Goal: Task Accomplishment & Management: Complete application form

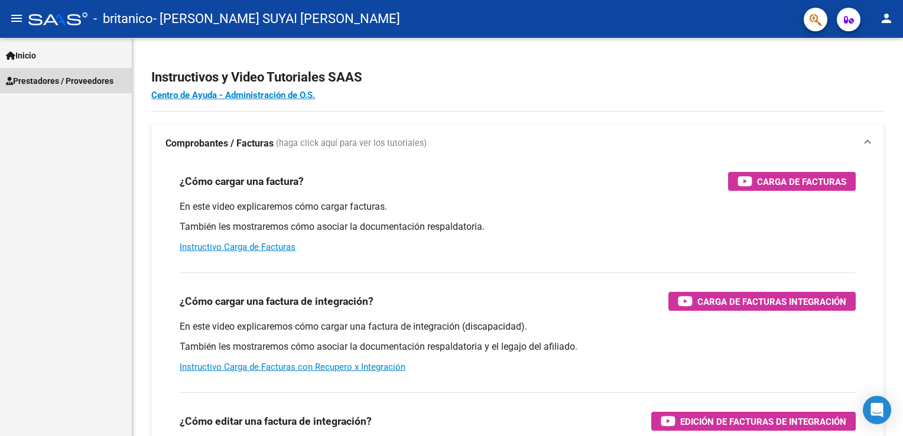
click at [55, 83] on span "Prestadores / Proveedores" at bounding box center [60, 80] width 108 height 13
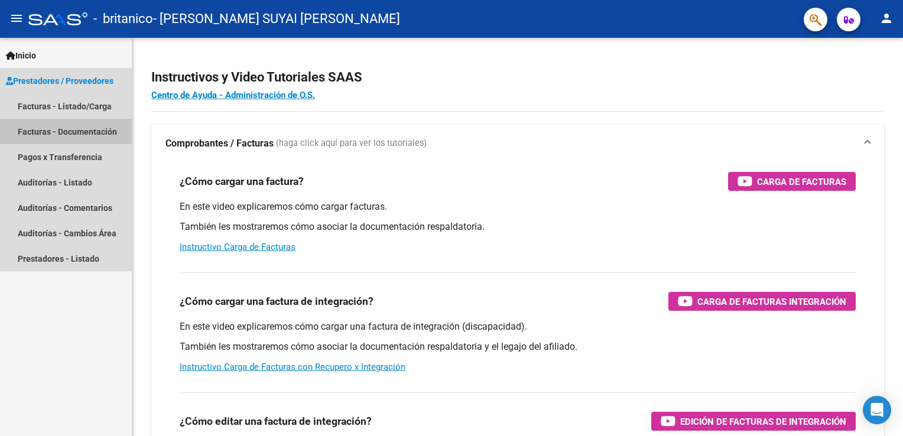
click at [92, 124] on link "Facturas - Documentación" at bounding box center [66, 131] width 132 height 25
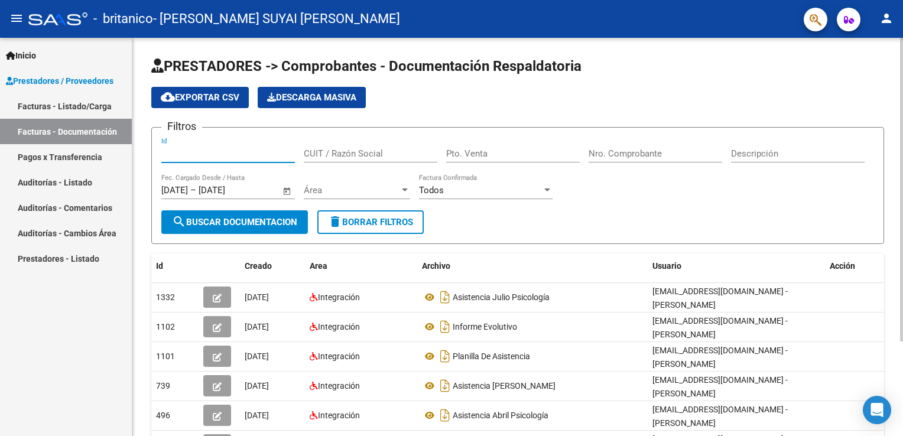
click at [211, 155] on input "Id" at bounding box center [228, 153] width 134 height 11
click at [202, 154] on input "Id" at bounding box center [228, 153] width 134 height 11
click at [374, 148] on input "CUIT / Razón Social" at bounding box center [371, 153] width 134 height 11
type input "27300336669"
click at [467, 153] on input "Pto. Venta" at bounding box center [513, 153] width 134 height 11
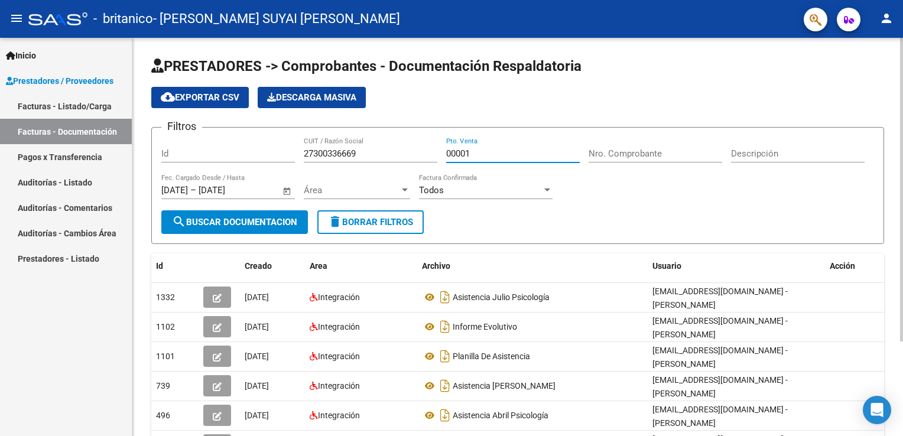
type input "00001"
click at [649, 154] on input "Nro. Comprobante" at bounding box center [656, 153] width 134 height 11
type input "00000568"
click at [788, 149] on input "Descripción" at bounding box center [798, 153] width 134 height 11
type input "Factura C"
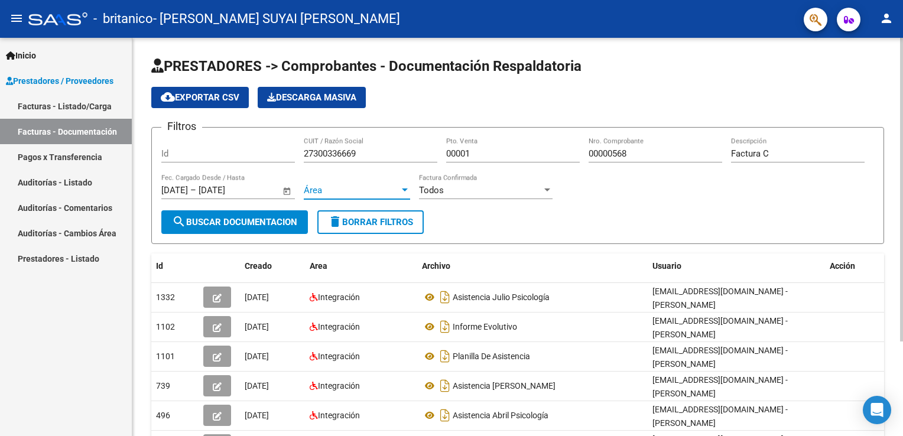
click at [397, 190] on span "Área" at bounding box center [352, 190] width 96 height 11
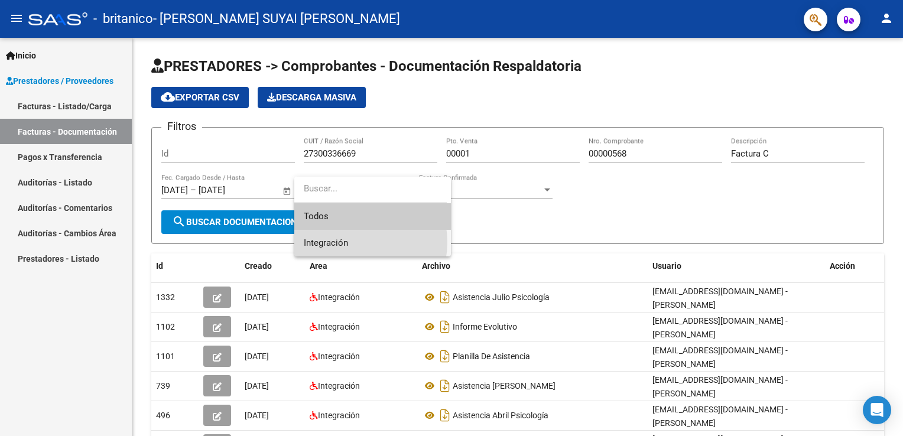
click at [351, 242] on span "Integración" at bounding box center [373, 243] width 138 height 27
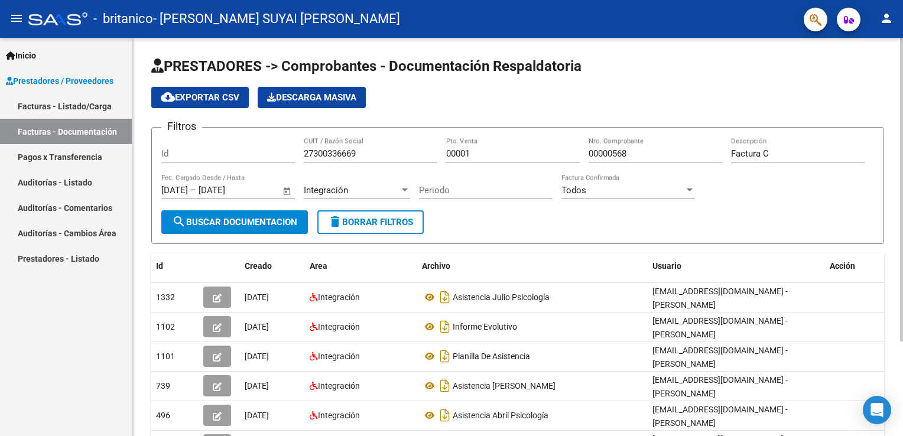
click at [479, 195] on div "Periodo" at bounding box center [486, 186] width 134 height 25
click at [487, 195] on div "Periodo" at bounding box center [486, 186] width 134 height 25
type input "08"
click at [587, 192] on div "Todos" at bounding box center [623, 190] width 123 height 11
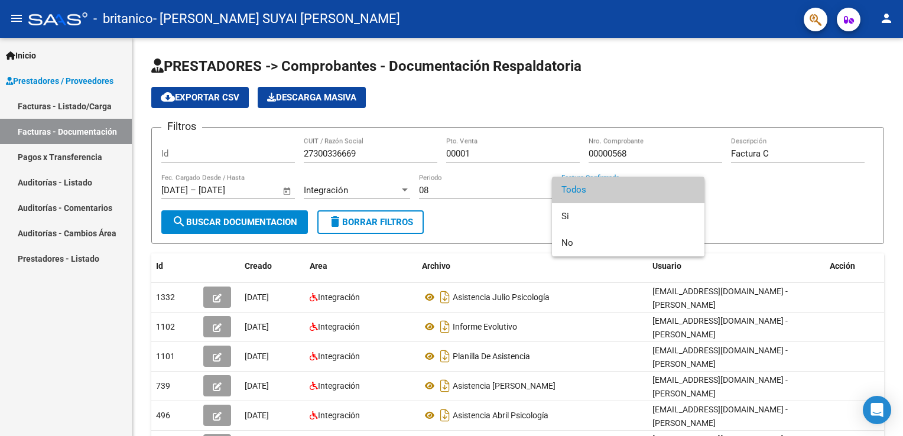
click at [581, 189] on span "Todos" at bounding box center [629, 190] width 134 height 27
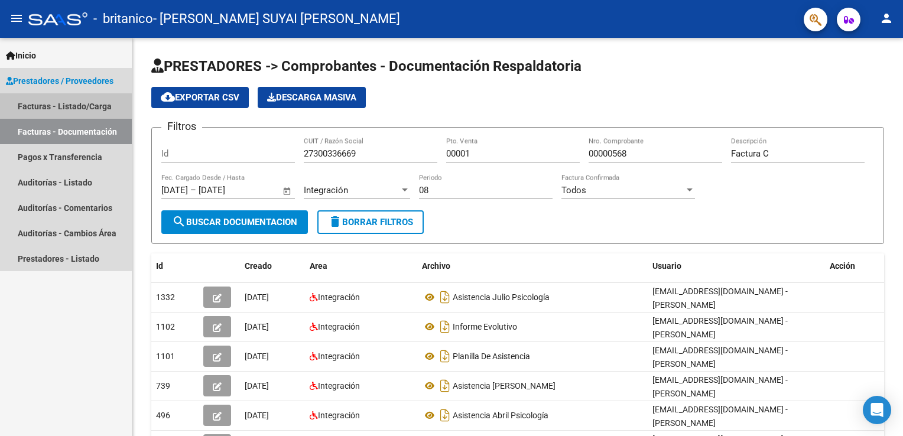
click at [64, 114] on link "Facturas - Listado/Carga" at bounding box center [66, 105] width 132 height 25
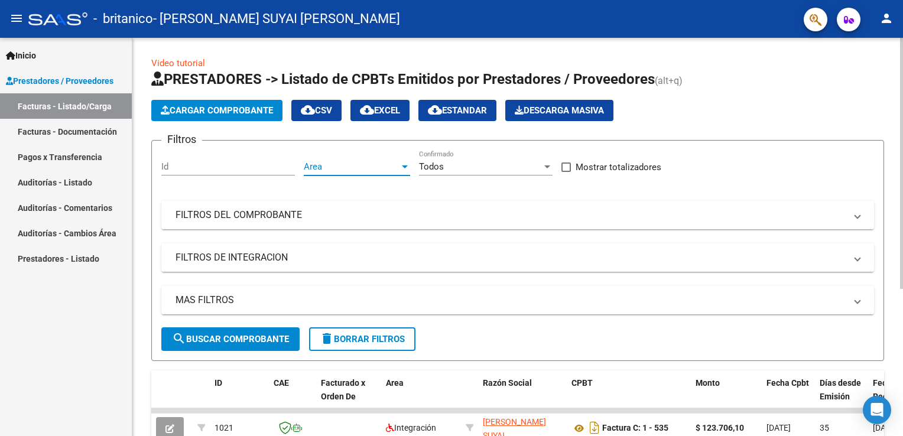
click at [359, 167] on span "Area" at bounding box center [352, 166] width 96 height 11
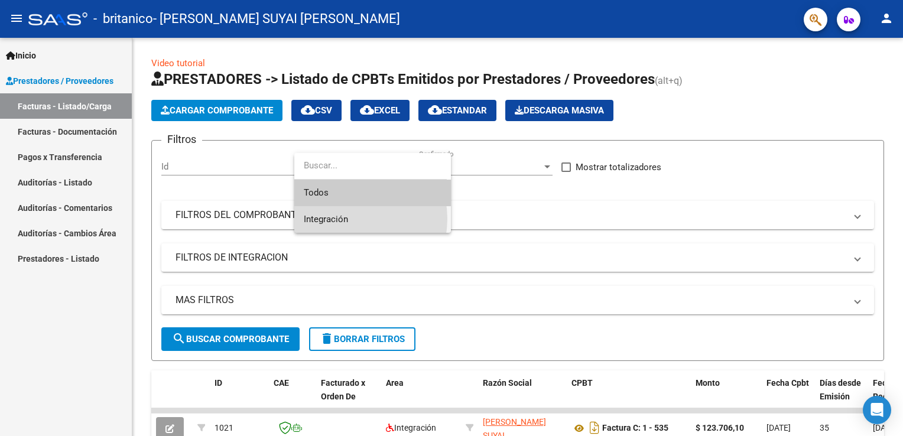
click at [348, 219] on span "Integración" at bounding box center [373, 219] width 138 height 27
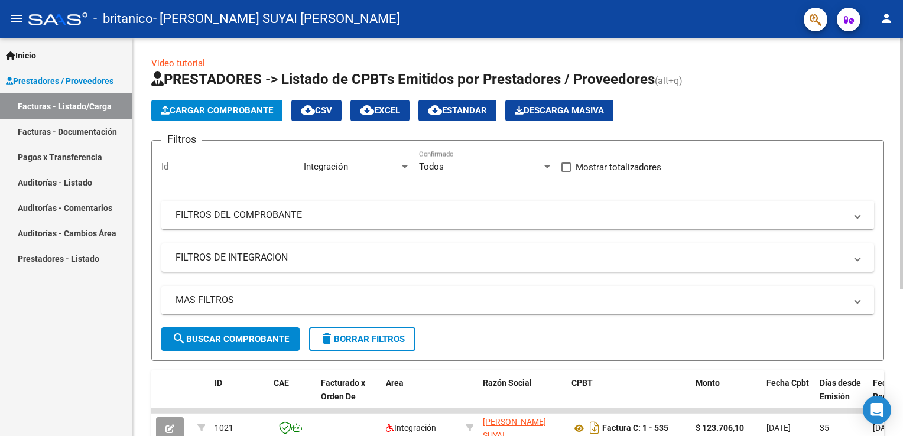
click at [276, 223] on mat-expansion-panel-header "FILTROS DEL COMPROBANTE" at bounding box center [517, 215] width 713 height 28
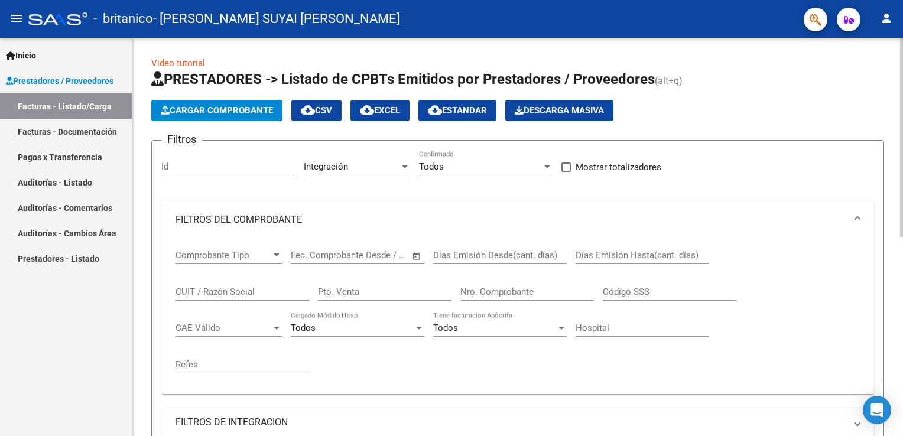
click at [276, 223] on mat-panel-title "FILTROS DEL COMPROBANTE" at bounding box center [511, 219] width 670 height 13
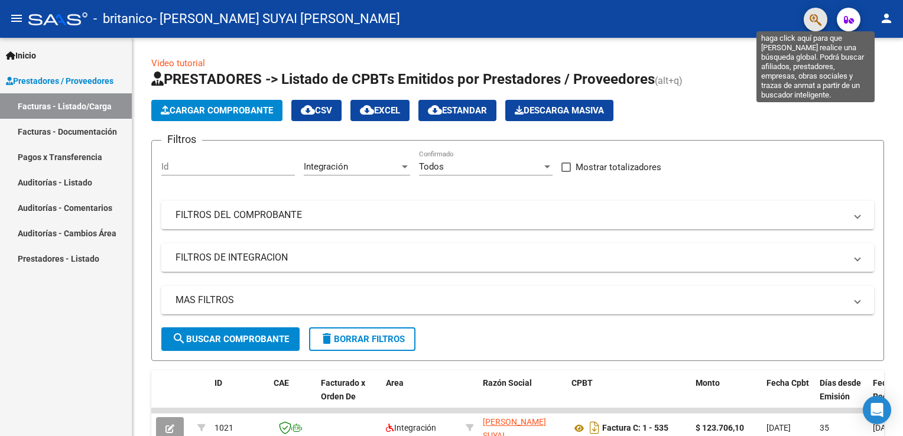
click at [813, 18] on icon "button" at bounding box center [816, 20] width 12 height 14
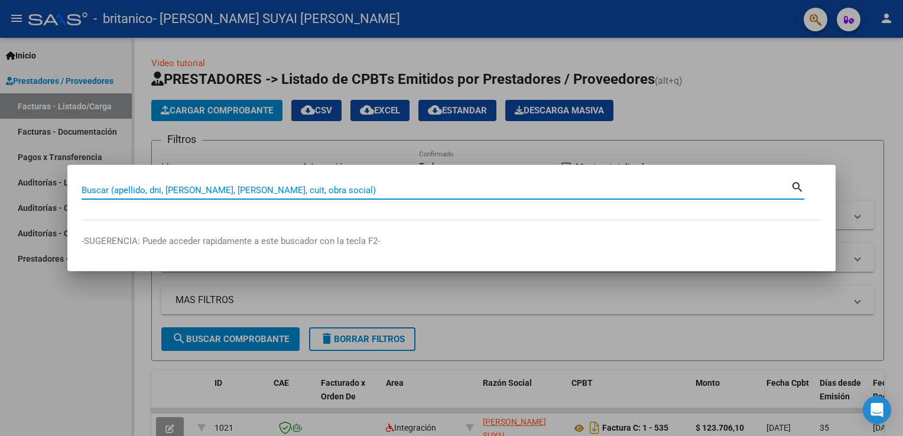
click at [770, 86] on div at bounding box center [451, 218] width 903 height 436
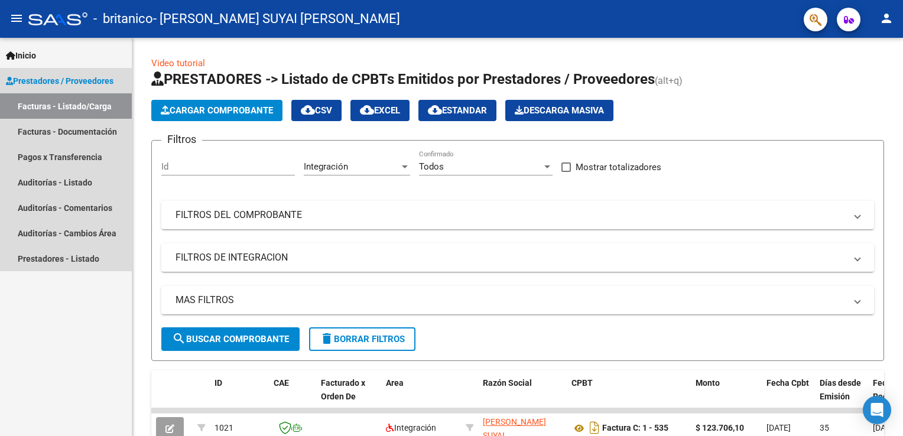
click at [90, 85] on span "Prestadores / Proveedores" at bounding box center [60, 80] width 108 height 13
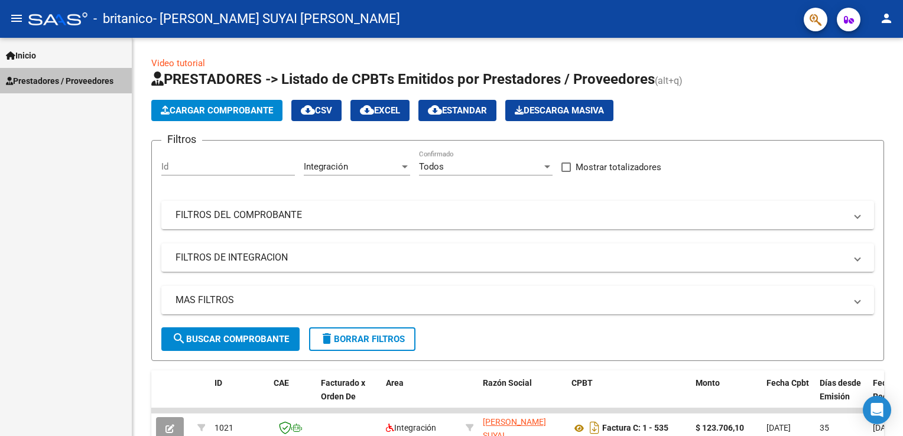
click at [48, 78] on span "Prestadores / Proveedores" at bounding box center [60, 80] width 108 height 13
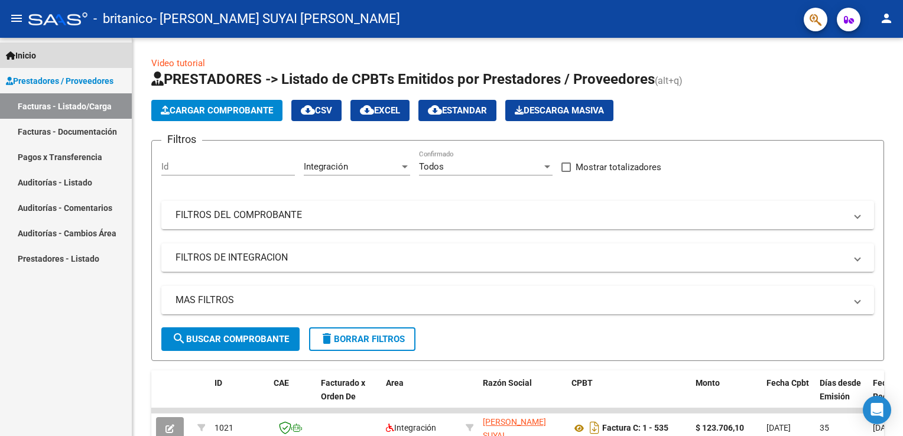
click at [26, 56] on span "Inicio" at bounding box center [21, 55] width 30 height 13
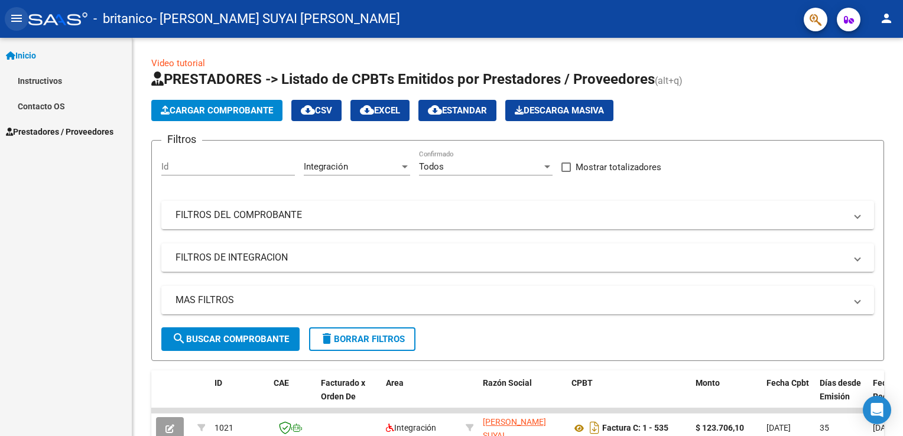
click at [18, 18] on mat-icon "menu" at bounding box center [16, 18] width 14 height 14
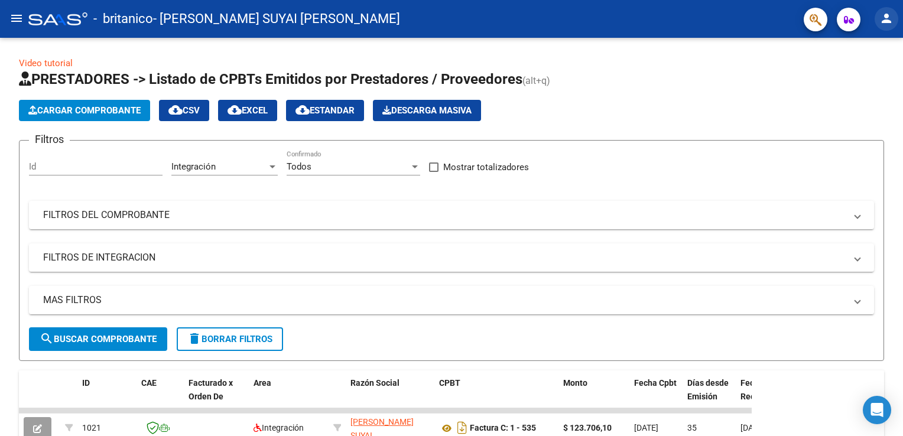
click at [892, 14] on mat-icon "person" at bounding box center [887, 18] width 14 height 14
click at [866, 54] on button "person Mi Perfil" at bounding box center [863, 49] width 72 height 28
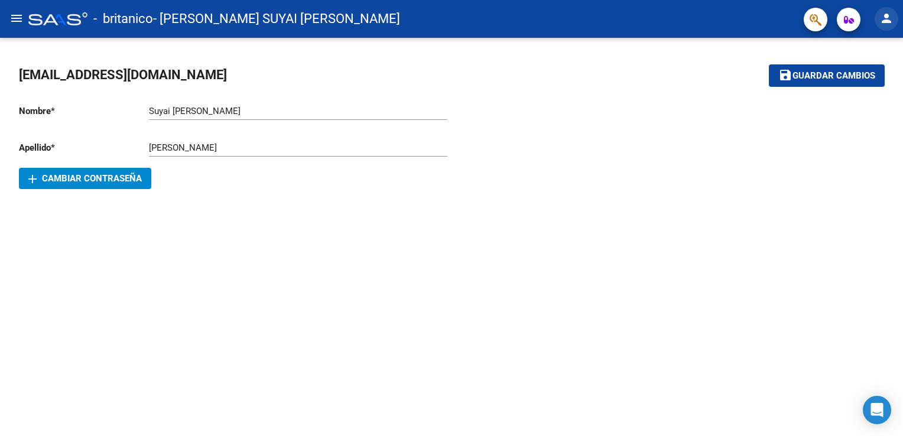
click at [883, 18] on mat-icon "person" at bounding box center [887, 18] width 14 height 14
click at [20, 20] on div at bounding box center [451, 218] width 903 height 436
click at [20, 20] on mat-icon "menu" at bounding box center [16, 18] width 14 height 14
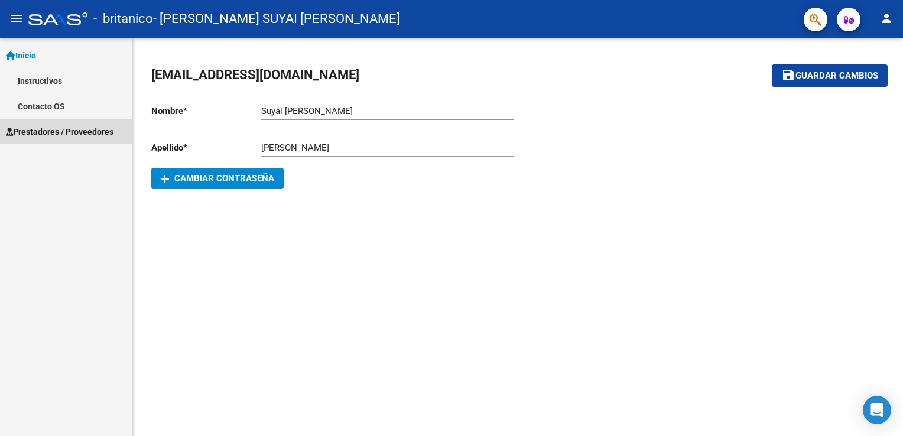
click at [65, 130] on span "Prestadores / Proveedores" at bounding box center [60, 131] width 108 height 13
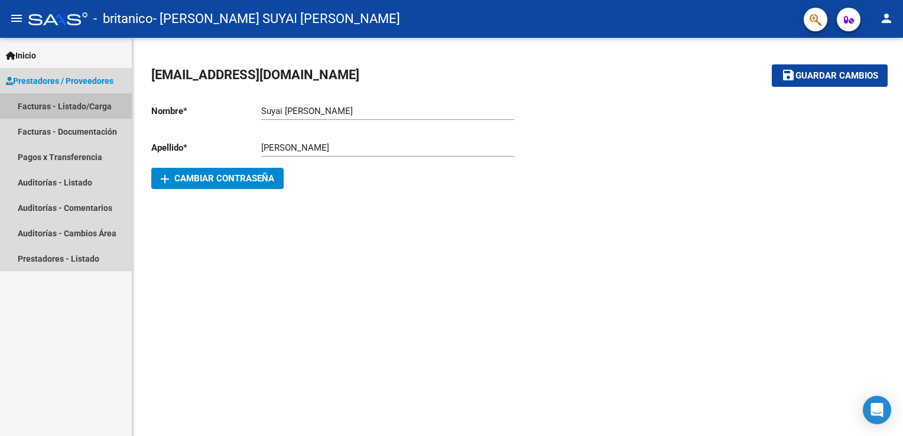
click at [97, 108] on link "Facturas - Listado/Carga" at bounding box center [66, 105] width 132 height 25
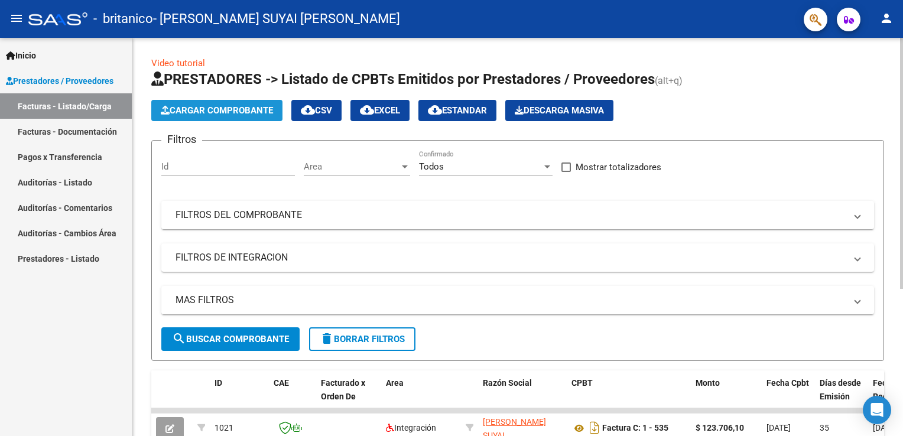
click at [221, 112] on span "Cargar Comprobante" at bounding box center [217, 110] width 112 height 11
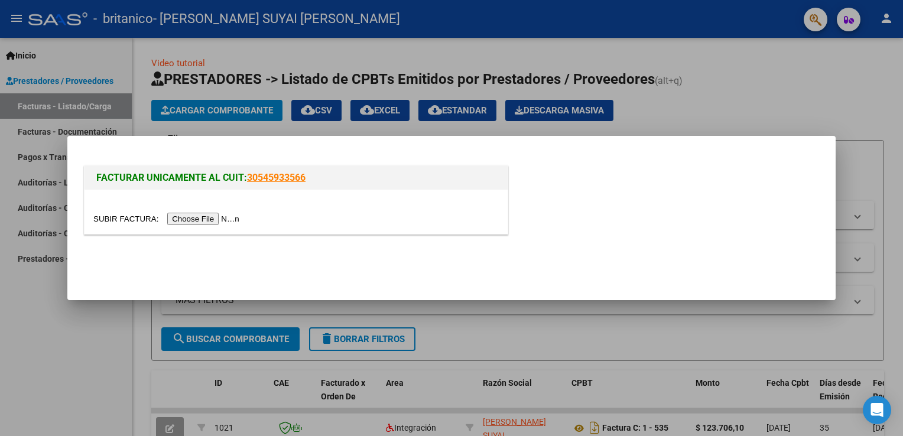
click at [196, 218] on input "file" at bounding box center [168, 219] width 150 height 12
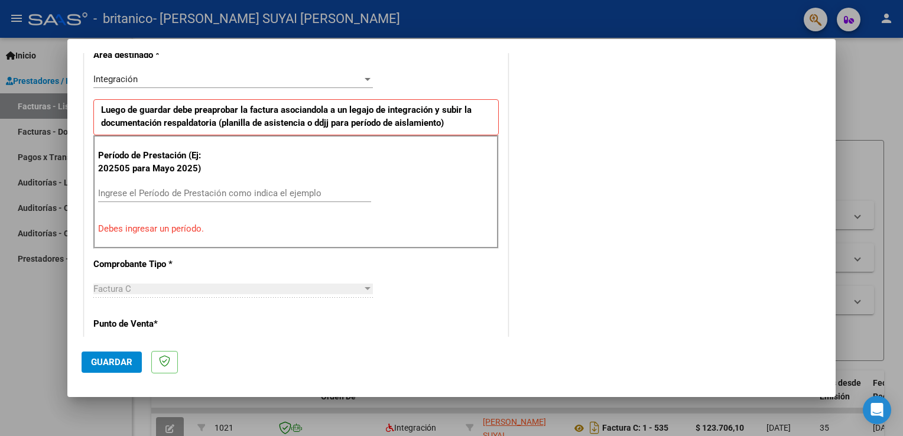
scroll to position [310, 0]
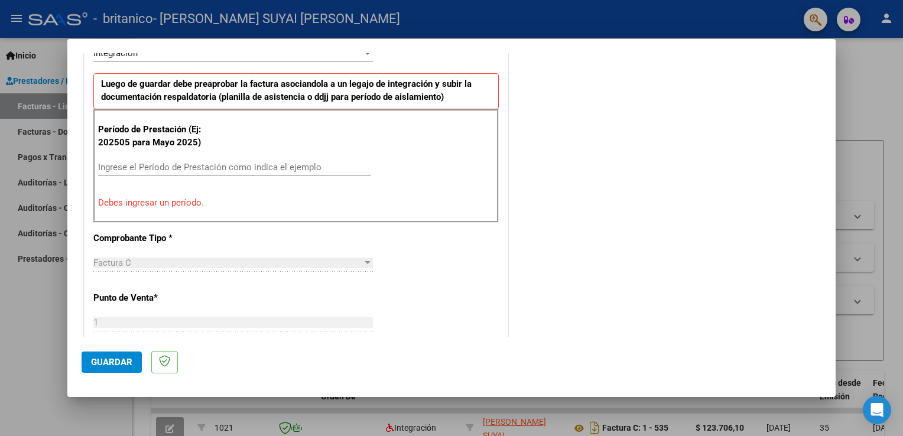
click at [135, 171] on div "Ingrese el Período de Prestación como indica el ejemplo" at bounding box center [234, 167] width 273 height 18
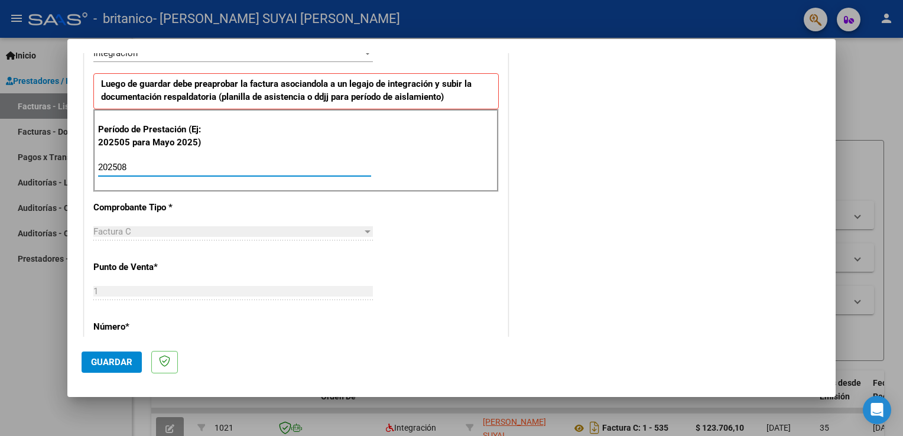
type input "202508"
click at [118, 329] on p "Número *" at bounding box center [154, 327] width 122 height 14
click at [353, 231] on div "Factura C" at bounding box center [227, 231] width 269 height 11
click at [113, 320] on p "Número *" at bounding box center [154, 327] width 122 height 14
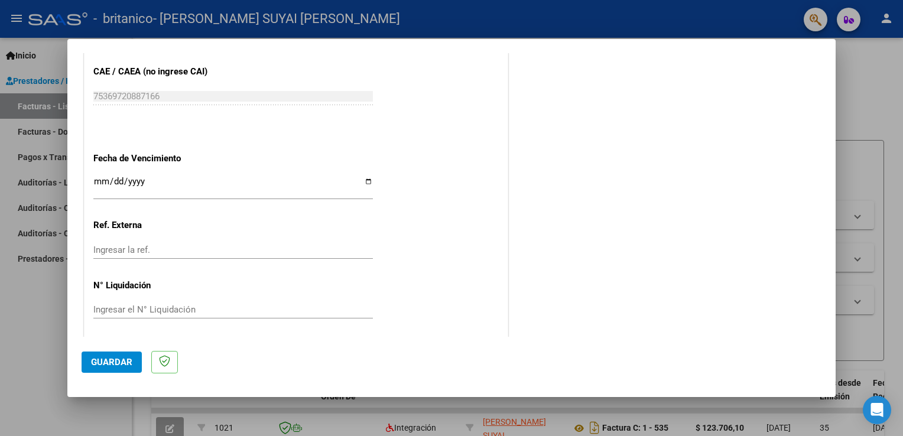
scroll to position [755, 0]
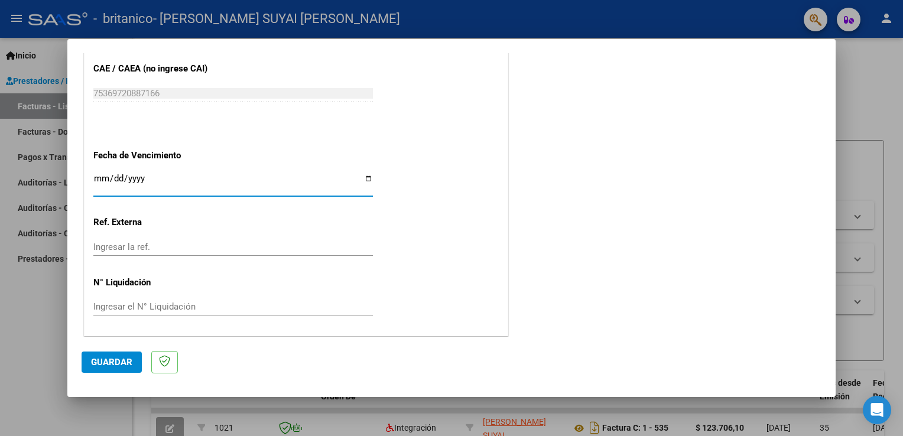
click at [367, 174] on input "Ingresar la fecha" at bounding box center [233, 183] width 280 height 19
type input "[DATE]"
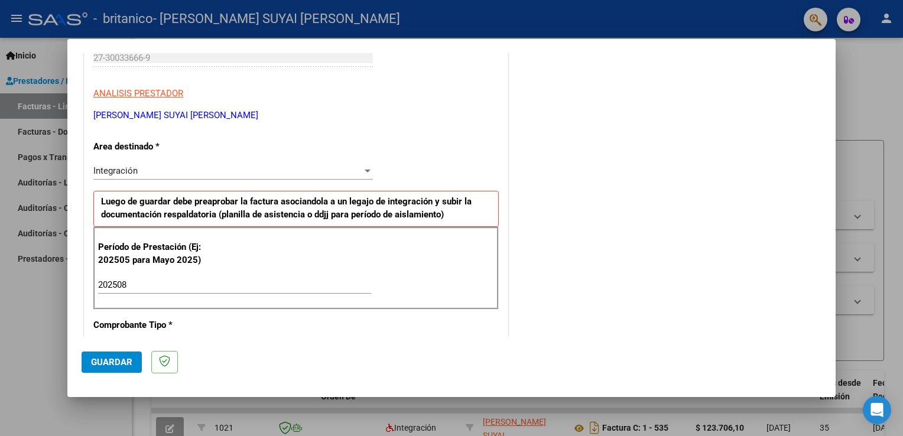
scroll to position [492, 0]
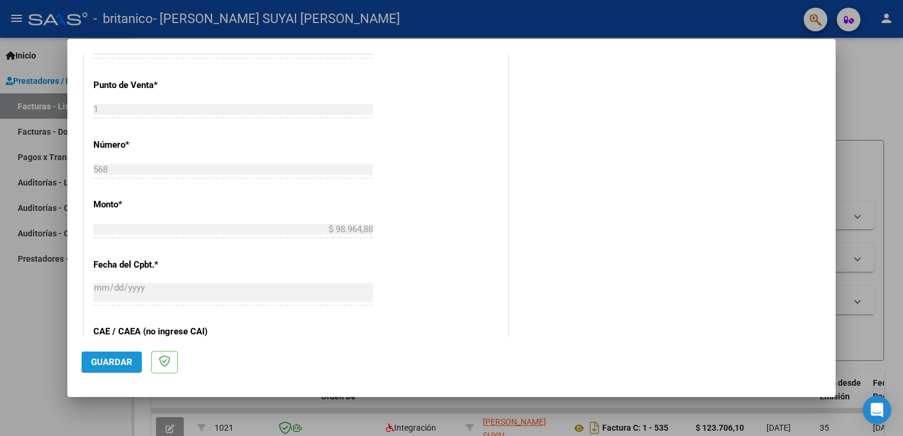
click at [102, 358] on span "Guardar" at bounding box center [111, 362] width 41 height 11
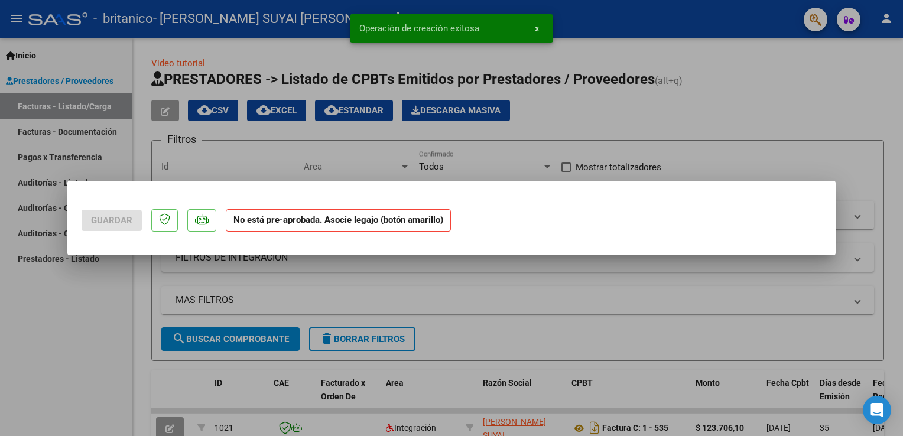
scroll to position [0, 0]
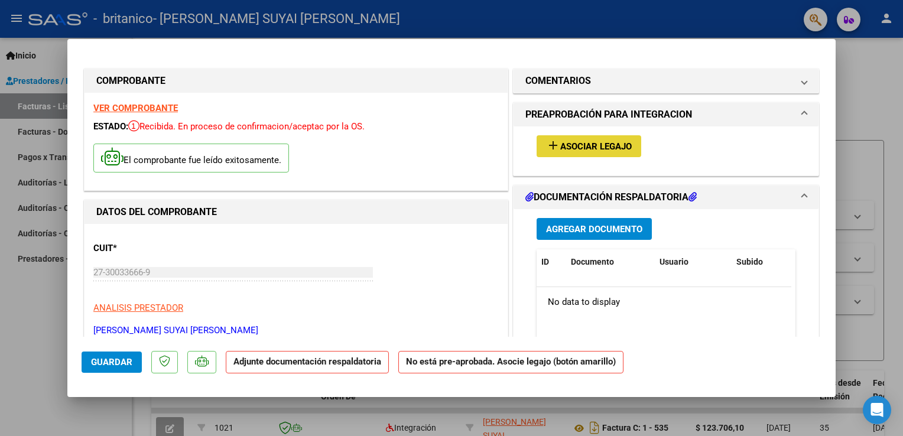
click at [591, 145] on span "Asociar Legajo" at bounding box center [596, 146] width 72 height 11
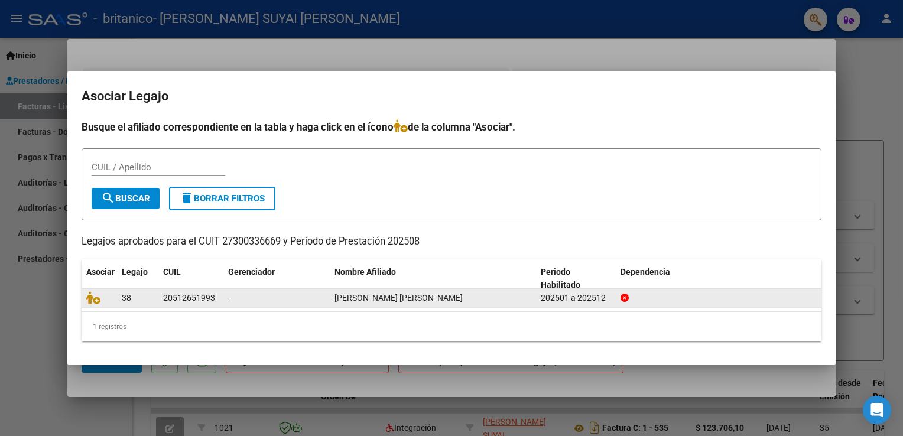
click at [390, 299] on span "[PERSON_NAME] [PERSON_NAME]" at bounding box center [399, 297] width 128 height 9
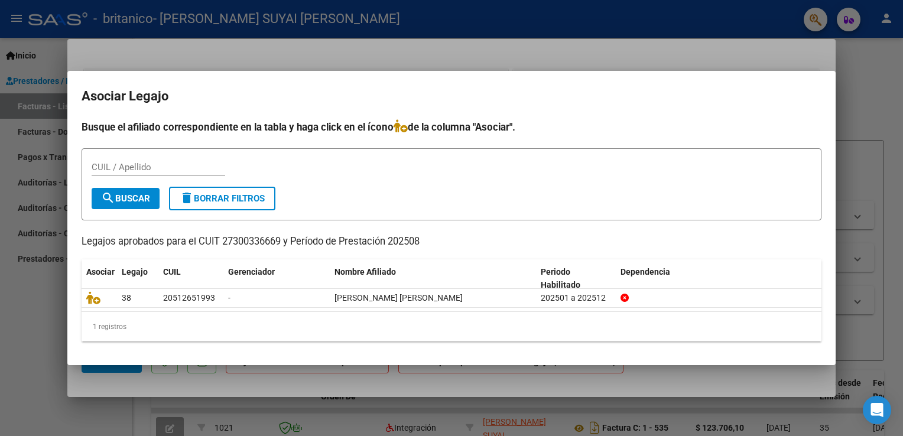
click at [468, 70] on div at bounding box center [451, 218] width 903 height 436
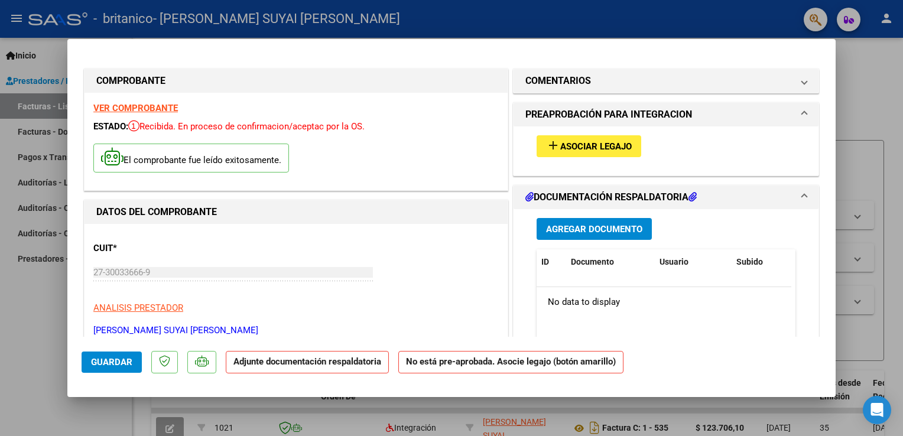
click at [570, 225] on span "Agregar Documento" at bounding box center [594, 229] width 96 height 11
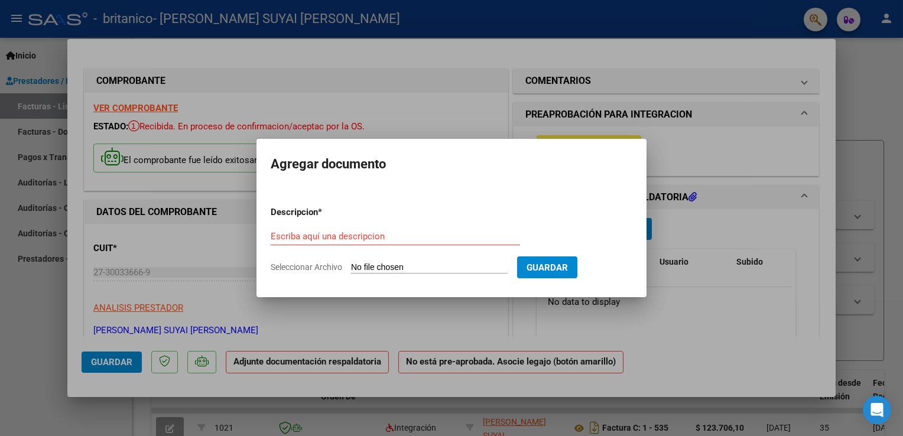
click at [428, 268] on input "Seleccionar Archivo" at bounding box center [429, 268] width 157 height 11
type input "C:\fakepath\asistencia agosto [PERSON_NAME] .pdf"
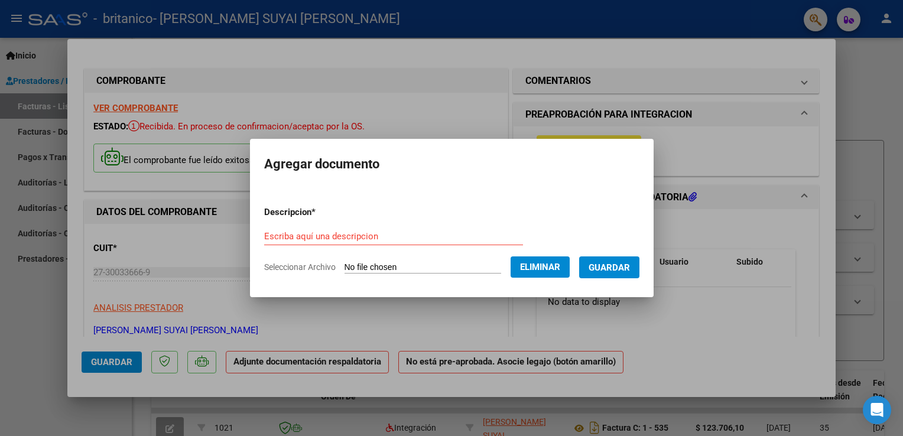
click at [368, 237] on input "Escriba aquí una descripcion" at bounding box center [393, 236] width 259 height 11
type input "asistencia agosto [PERSON_NAME]"
click at [605, 264] on span "Guardar" at bounding box center [609, 268] width 41 height 11
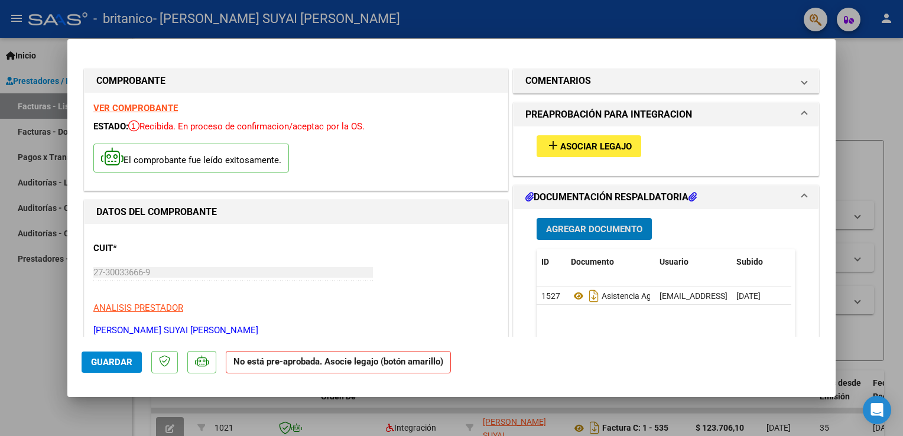
click at [547, 145] on mat-icon "add" at bounding box center [553, 145] width 14 height 14
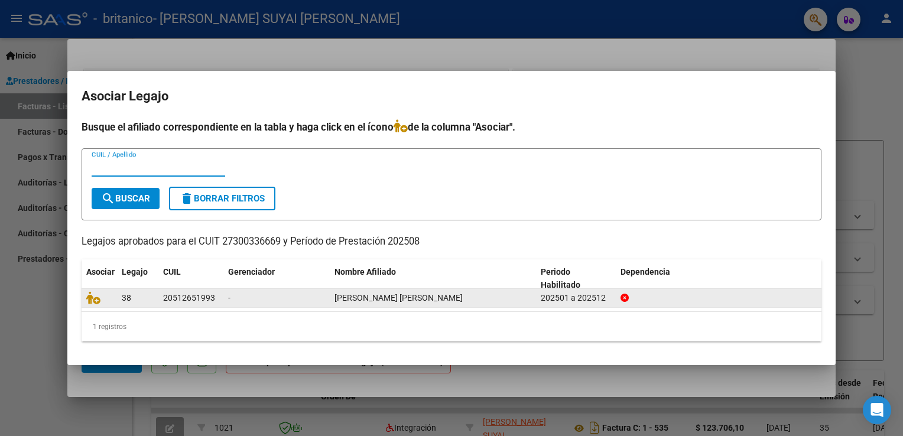
click at [402, 296] on span "[PERSON_NAME] [PERSON_NAME]" at bounding box center [399, 297] width 128 height 9
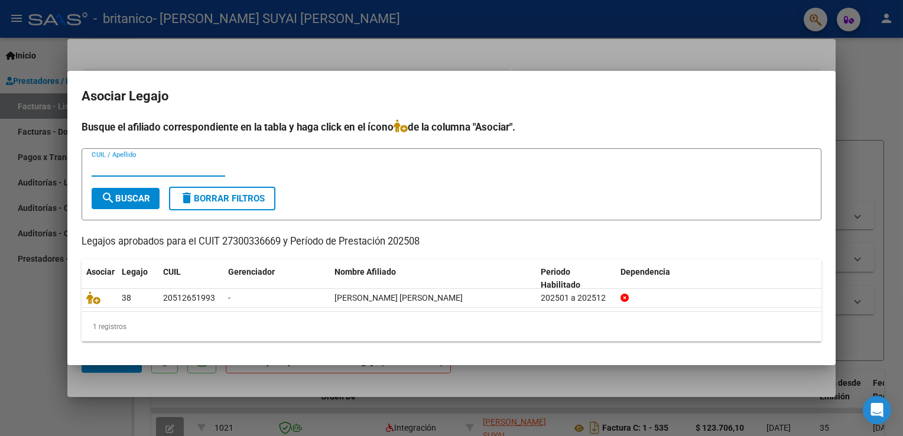
click at [154, 169] on input "CUIL / Apellido" at bounding box center [159, 167] width 134 height 11
type input "20512651993"
click at [130, 197] on span "search Buscar" at bounding box center [125, 198] width 49 height 11
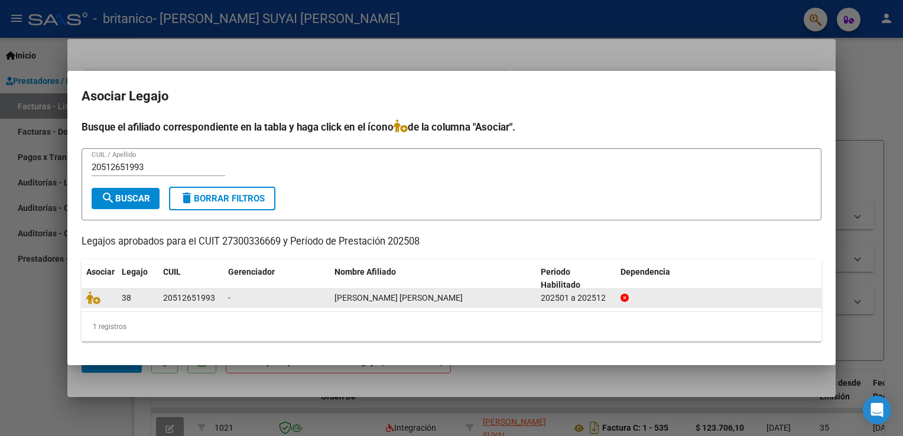
click at [385, 300] on span "[PERSON_NAME] [PERSON_NAME]" at bounding box center [399, 297] width 128 height 9
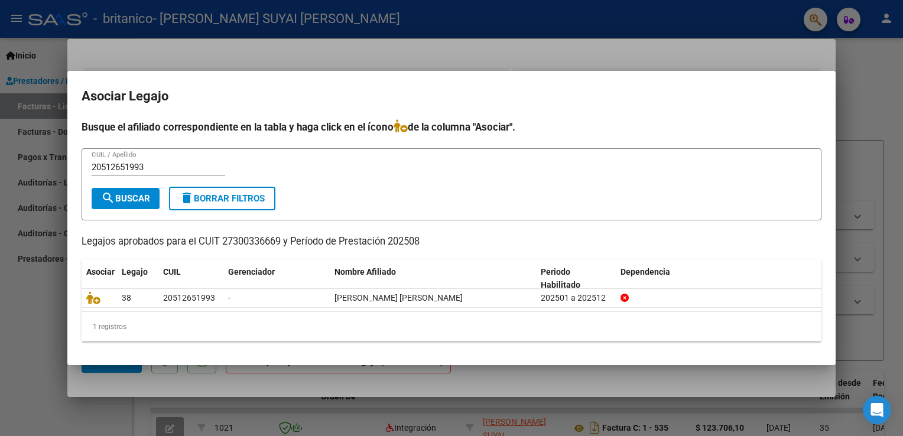
click at [876, 178] on div at bounding box center [451, 218] width 903 height 436
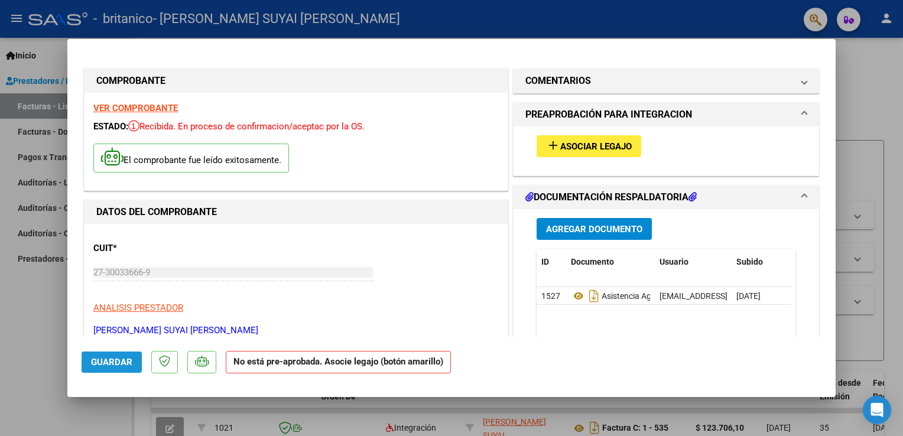
click at [103, 364] on span "Guardar" at bounding box center [111, 362] width 41 height 11
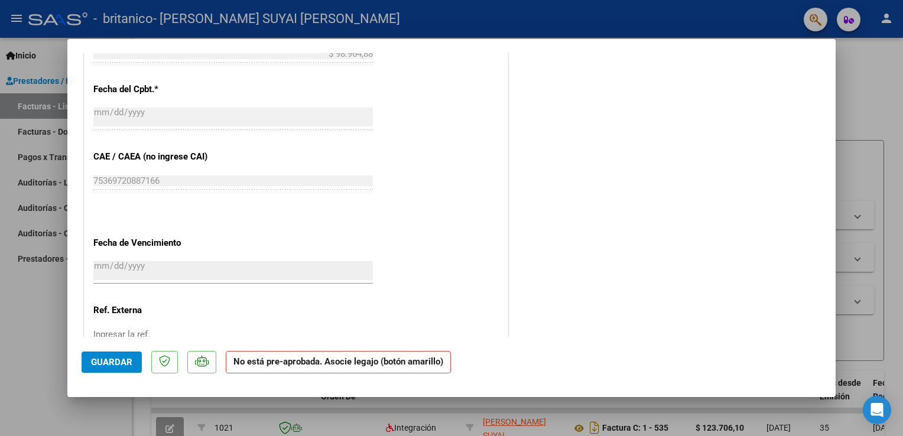
scroll to position [742, 0]
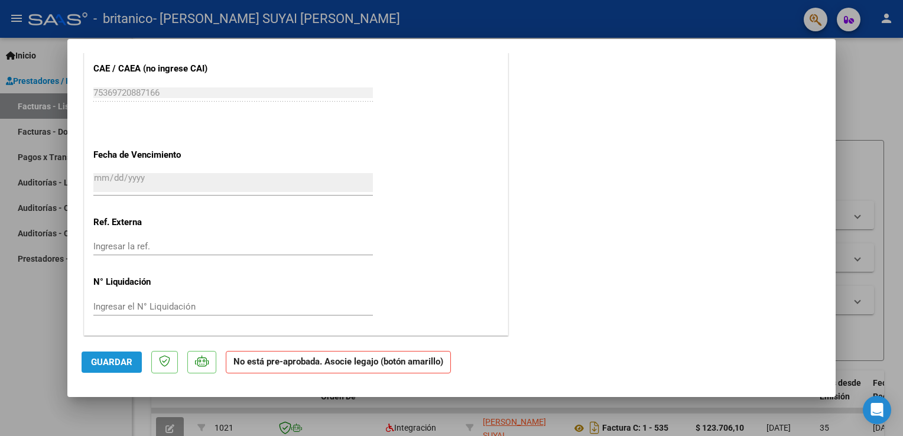
click at [115, 358] on span "Guardar" at bounding box center [111, 362] width 41 height 11
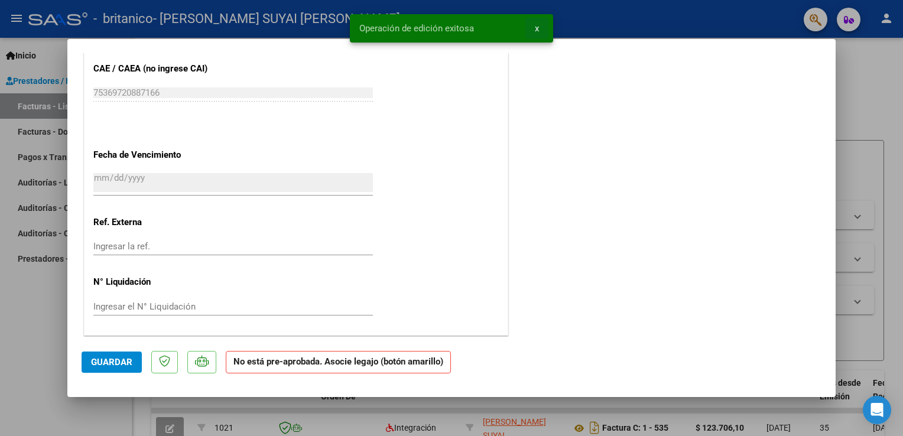
click at [537, 30] on span "x" at bounding box center [537, 28] width 4 height 11
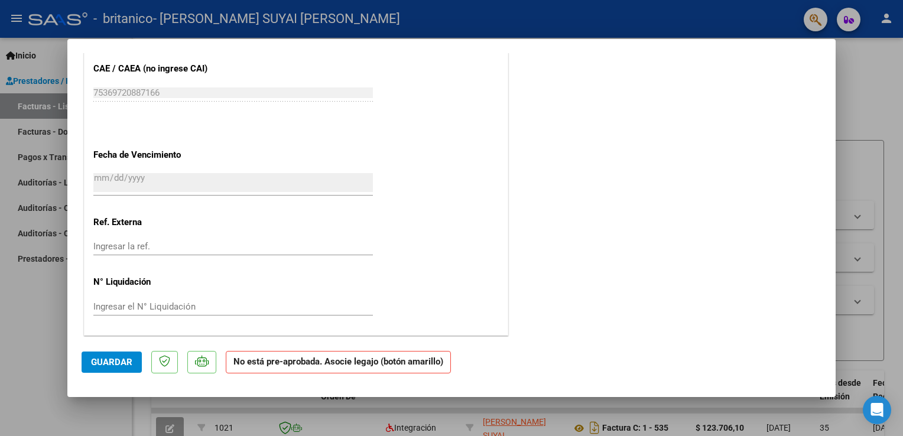
click at [12, 20] on div at bounding box center [451, 218] width 903 height 436
type input "$ 0,00"
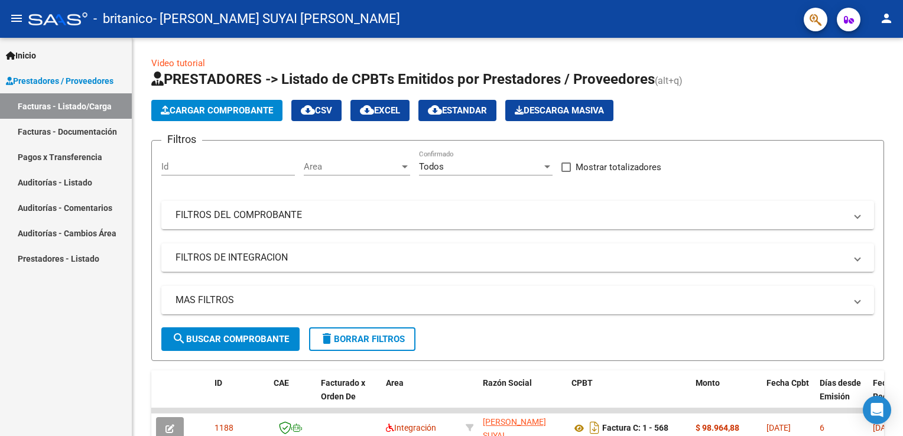
click at [100, 130] on link "Facturas - Documentación" at bounding box center [66, 131] width 132 height 25
